Goal: Task Accomplishment & Management: Manage account settings

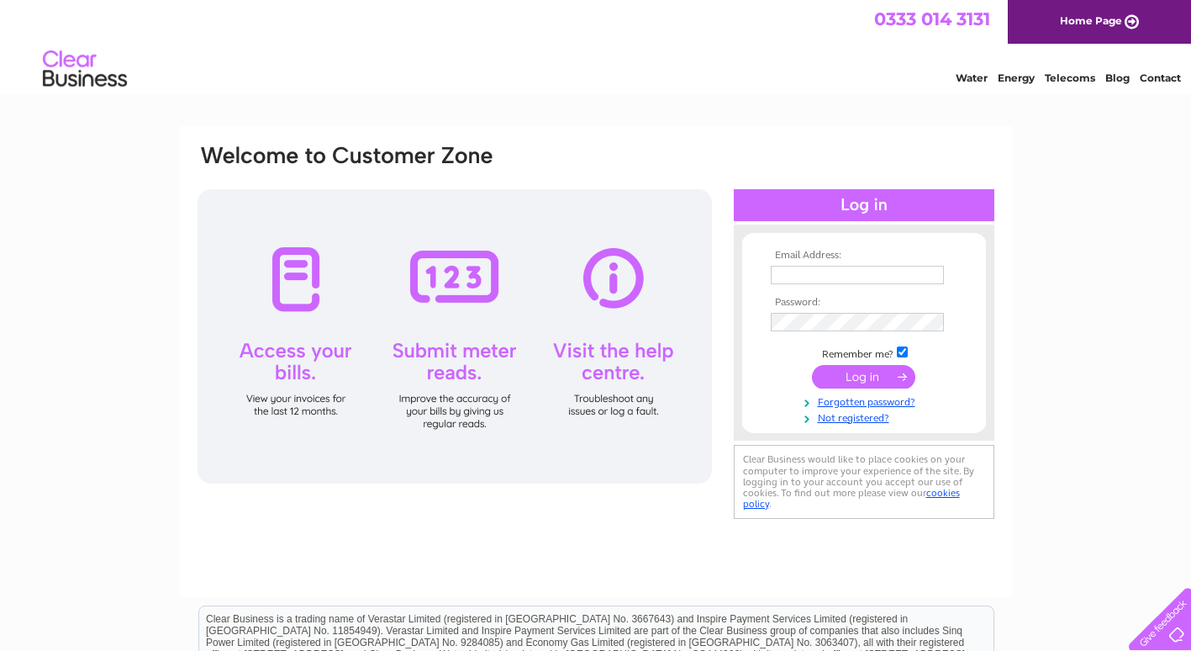
type input "[EMAIL_ADDRESS][DOMAIN_NAME]"
click at [899, 365] on input "submit" at bounding box center [863, 377] width 103 height 24
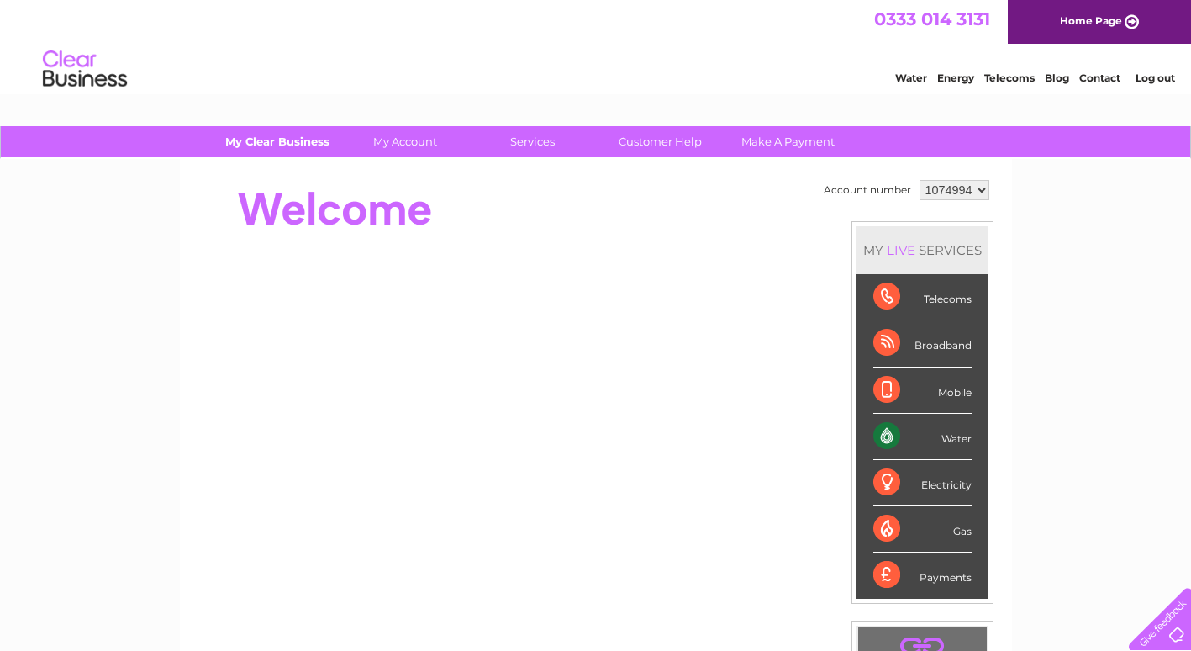
drag, startPoint x: 0, startPoint y: 0, endPoint x: 273, endPoint y: 148, distance: 310.7
click at [273, 148] on link "My Clear Business" at bounding box center [277, 141] width 139 height 31
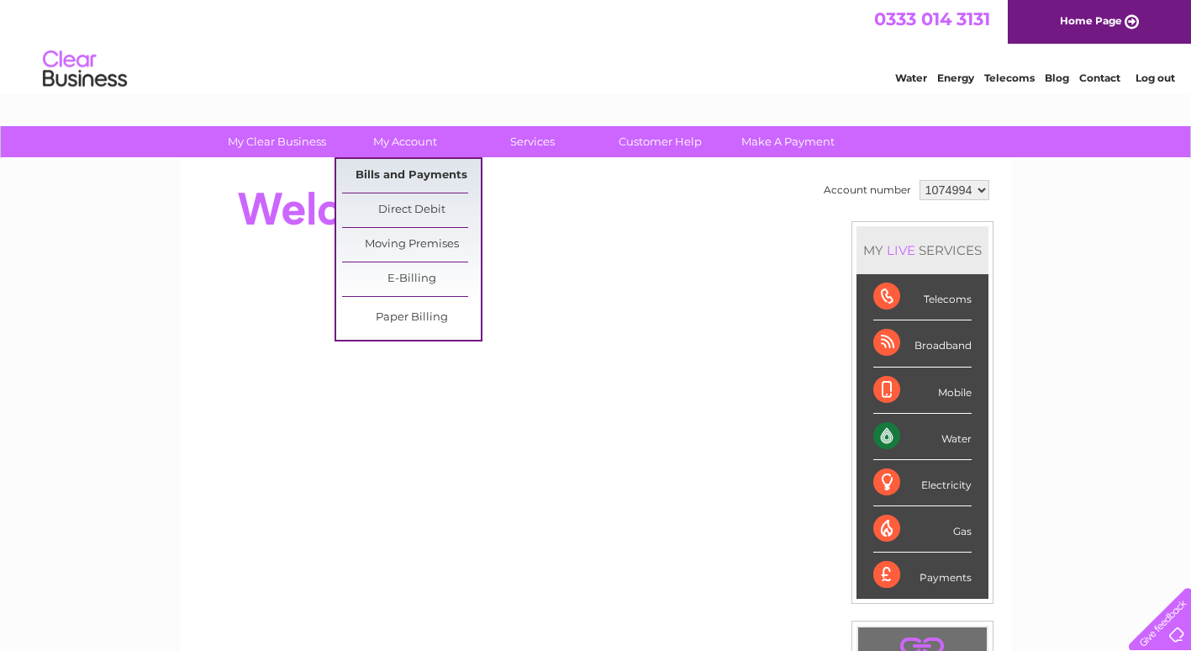
click at [414, 167] on link "Bills and Payments" at bounding box center [411, 176] width 139 height 34
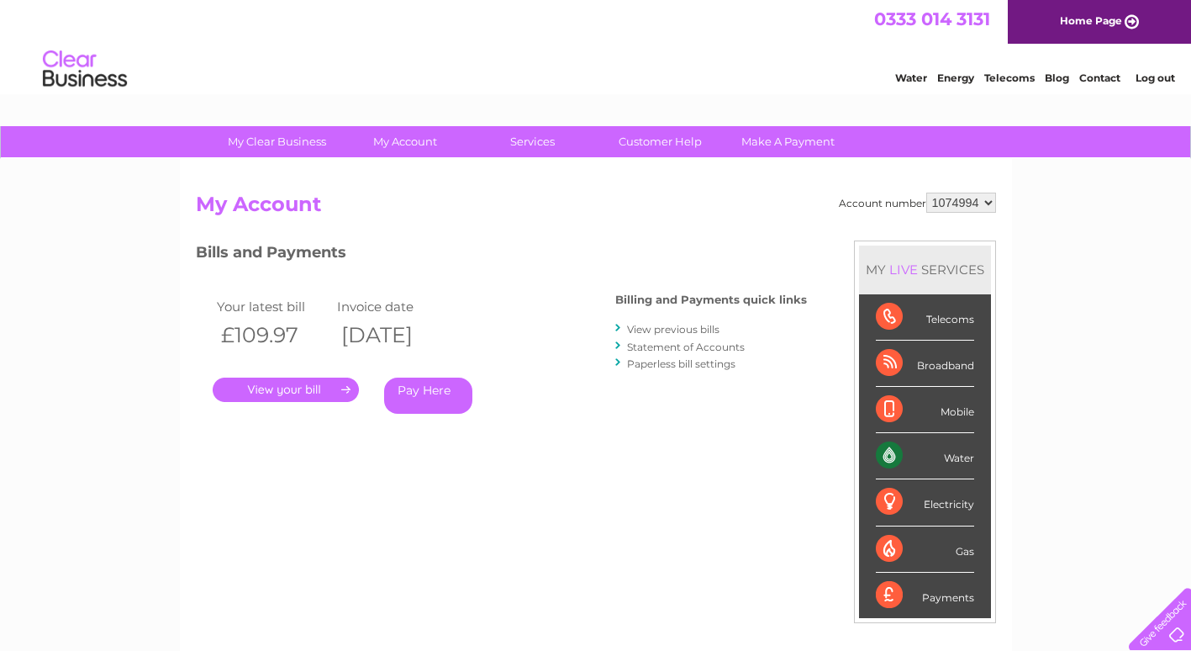
click at [307, 395] on link "." at bounding box center [286, 389] width 146 height 24
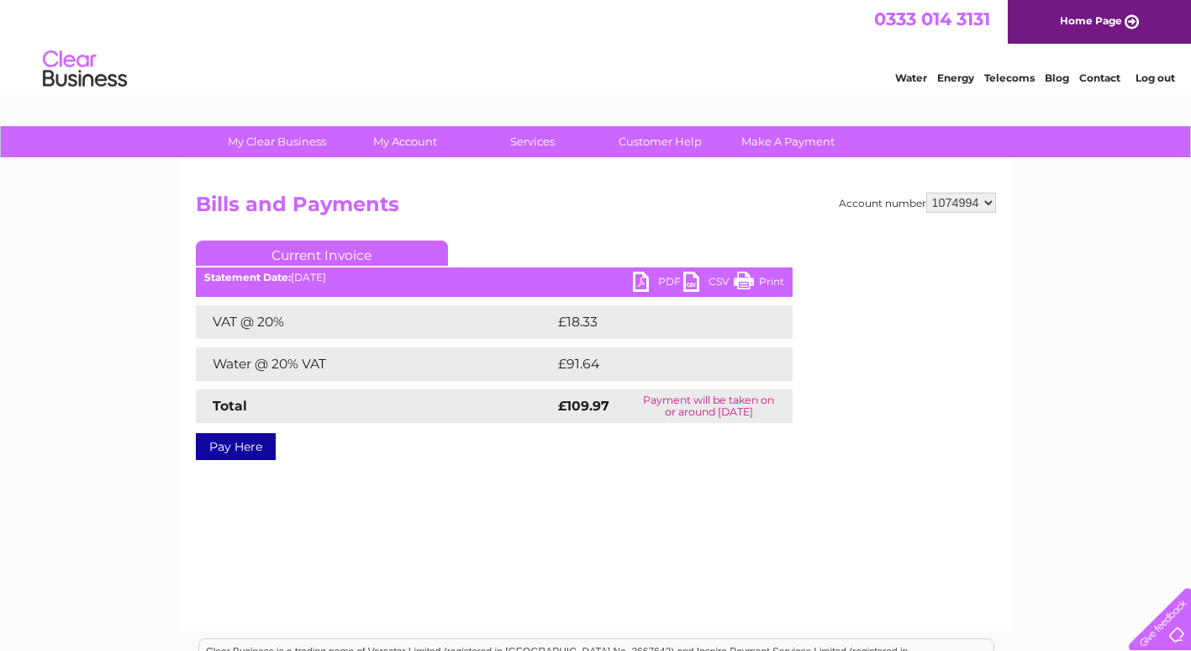
drag, startPoint x: 764, startPoint y: 281, endPoint x: 82, endPoint y: 553, distance: 734.2
click at [764, 281] on link "Print" at bounding box center [759, 284] width 50 height 24
